Goal: Information Seeking & Learning: Learn about a topic

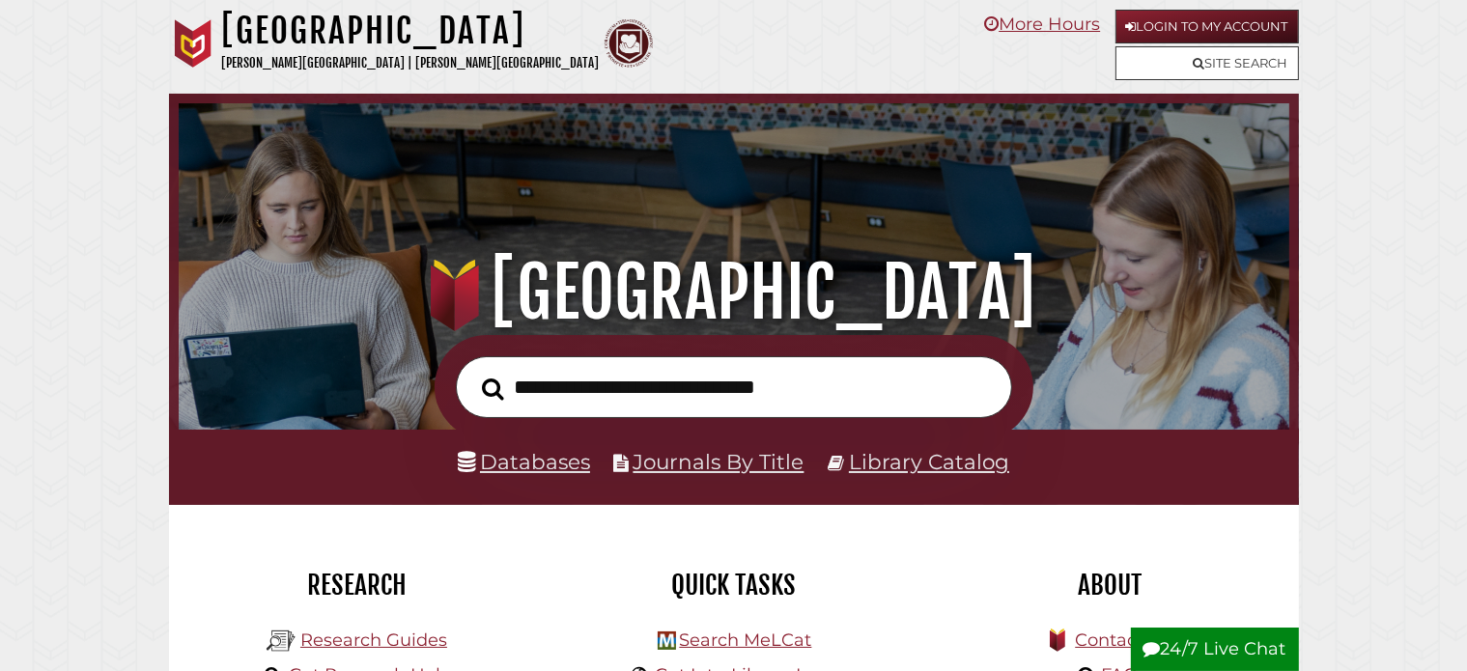
scroll to position [367, 1101]
click at [568, 466] on link "Databases" at bounding box center [524, 461] width 132 height 25
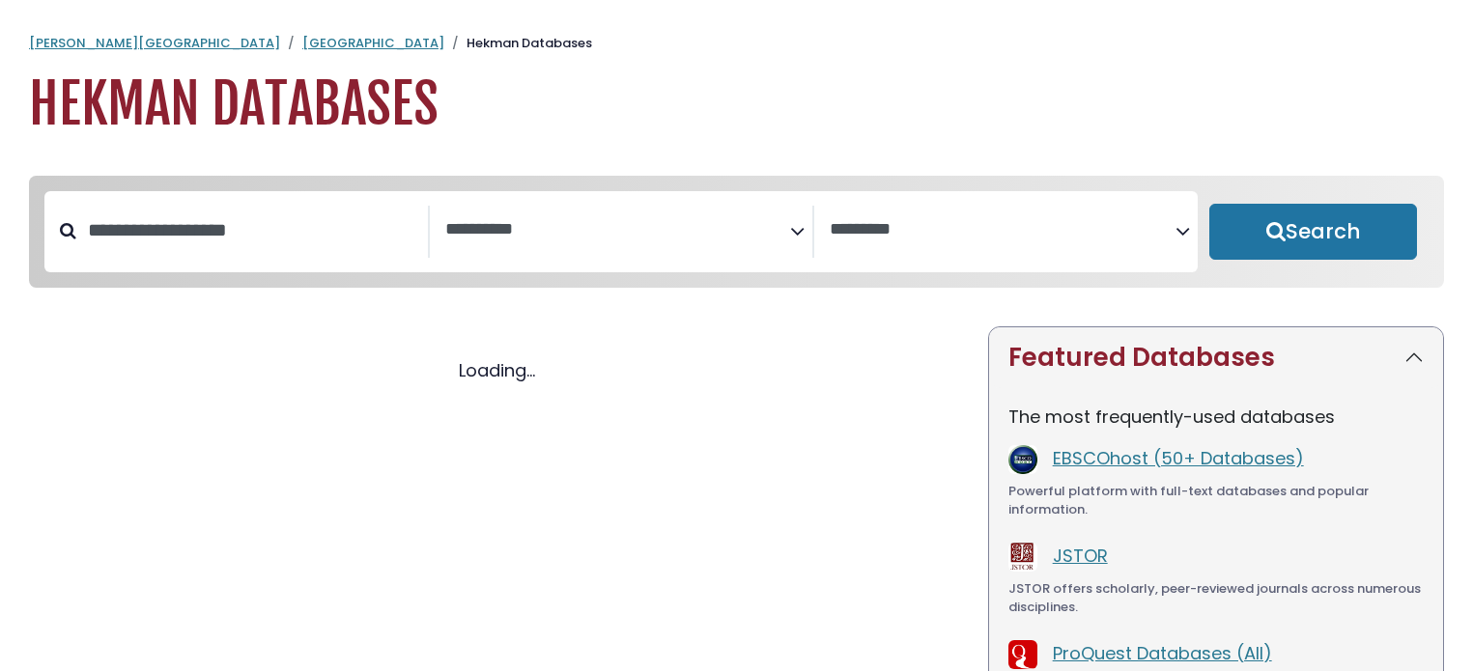
select select "Database Subject Filter"
select select "Database Vendors Filter"
select select "Database Subject Filter"
select select "Database Vendors Filter"
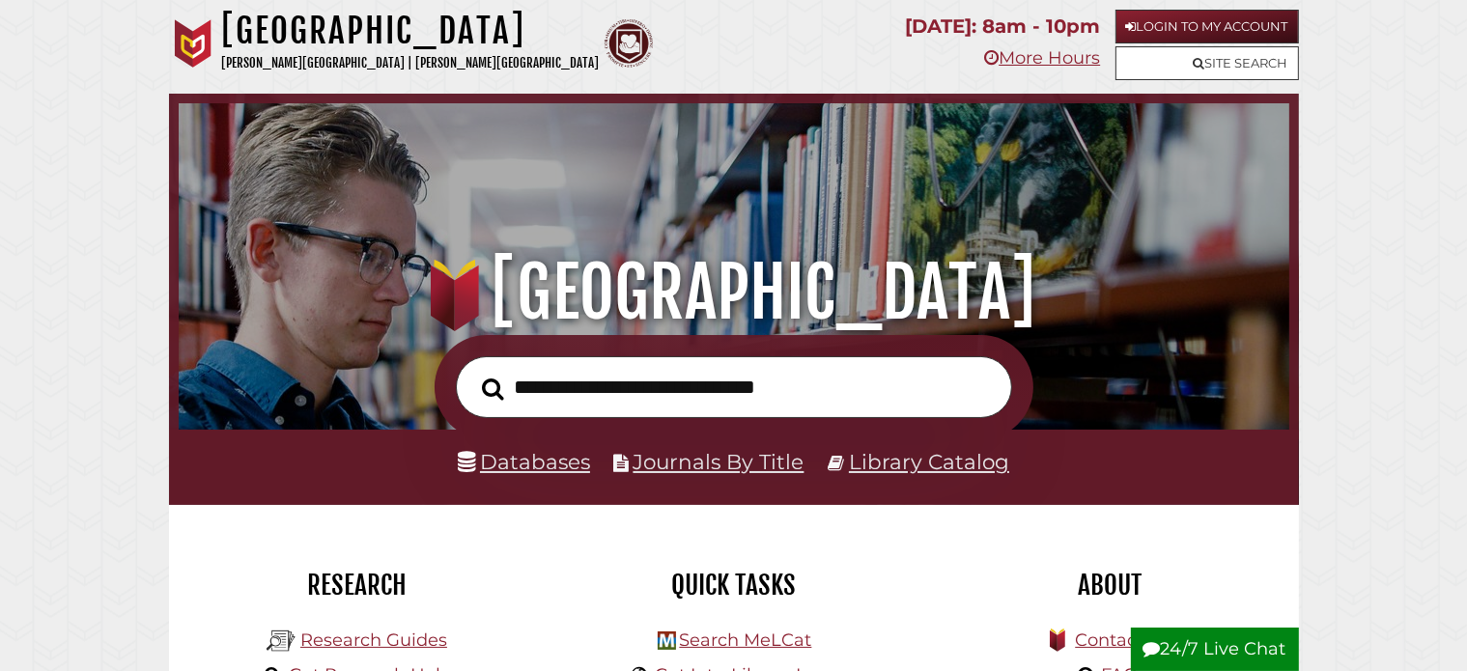
scroll to position [367, 1101]
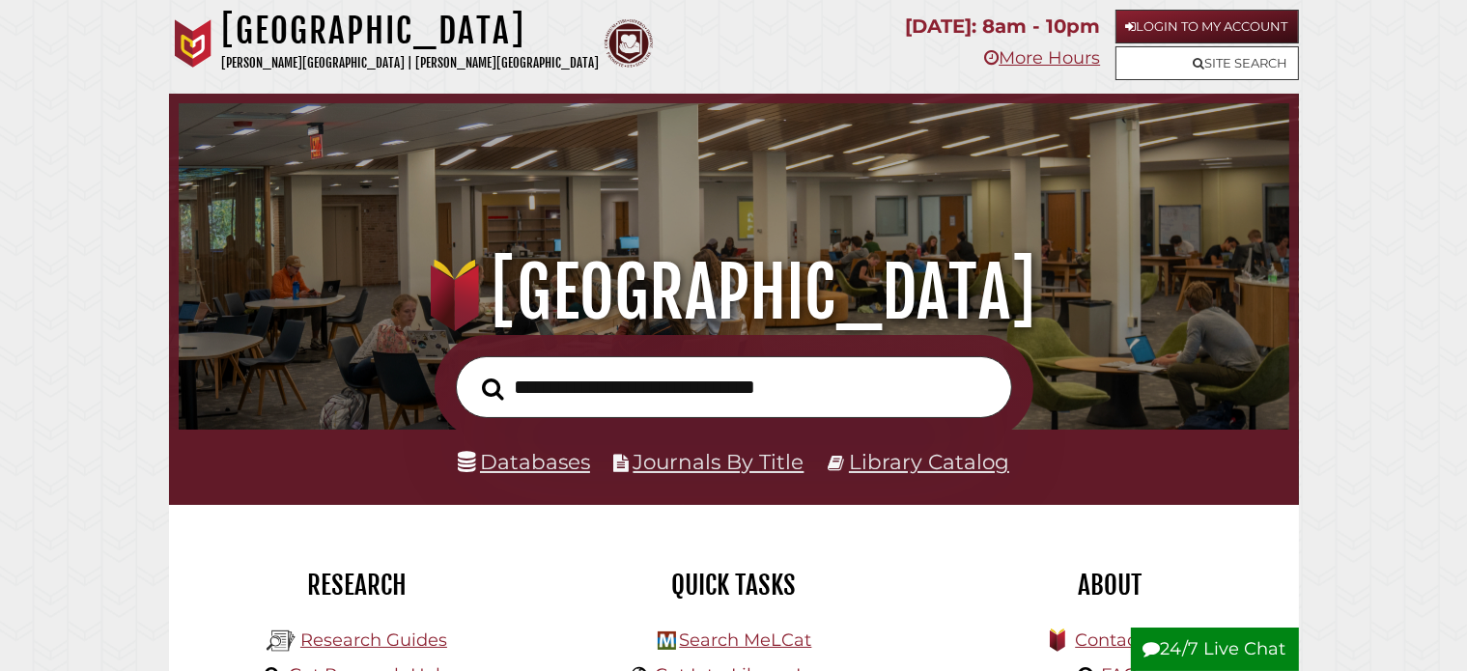
scroll to position [367, 1101]
click at [626, 388] on input "text" at bounding box center [734, 387] width 556 height 63
type input "**********"
click at [473, 372] on button "Search" at bounding box center [494, 389] width 42 height 34
